Goal: Information Seeking & Learning: Learn about a topic

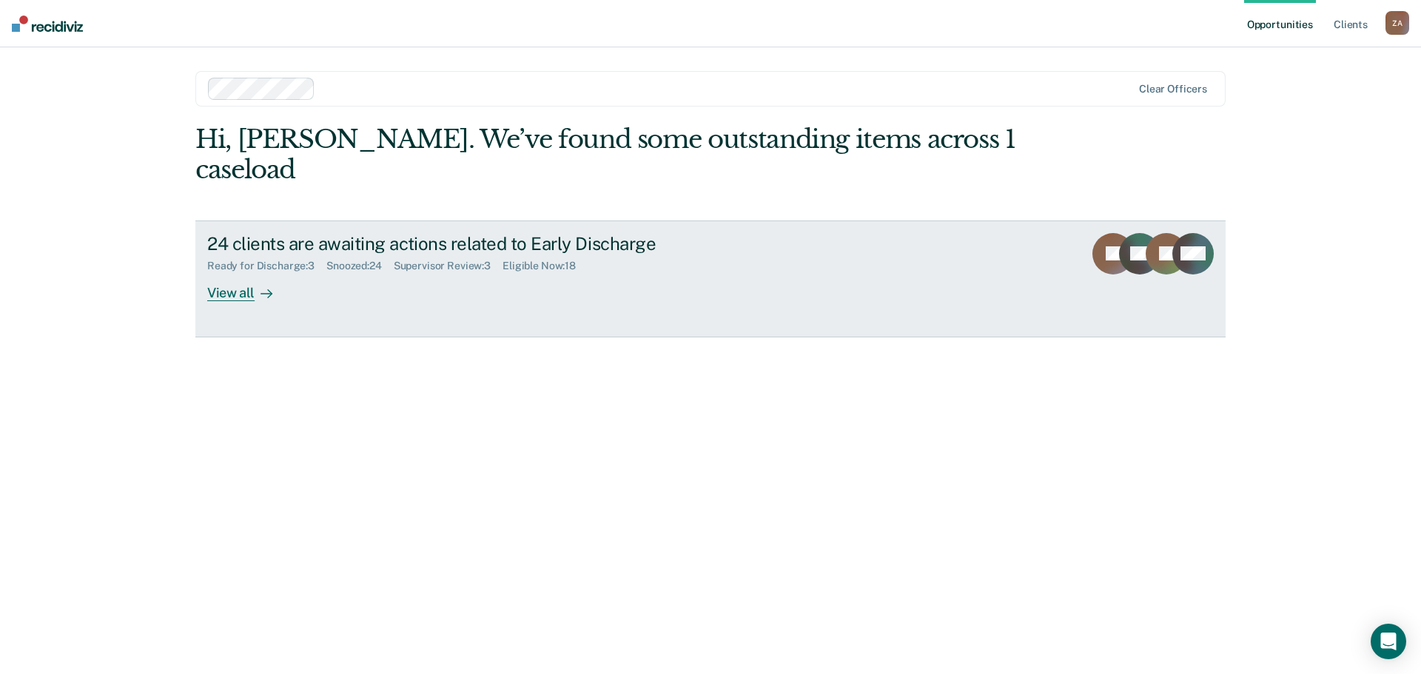
click at [246, 272] on div "View all" at bounding box center [248, 286] width 83 height 29
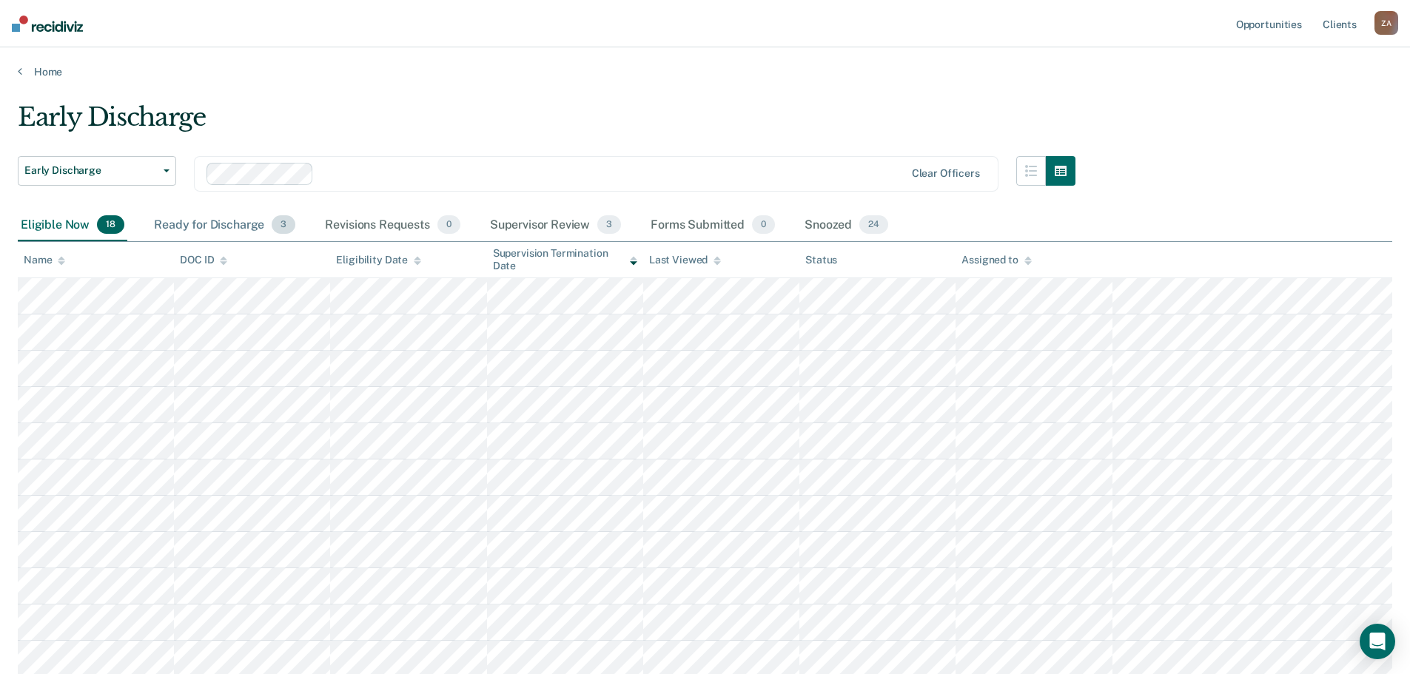
click at [235, 225] on div "Ready for Discharge 3" at bounding box center [224, 225] width 147 height 33
